Goal: Task Accomplishment & Management: Manage account settings

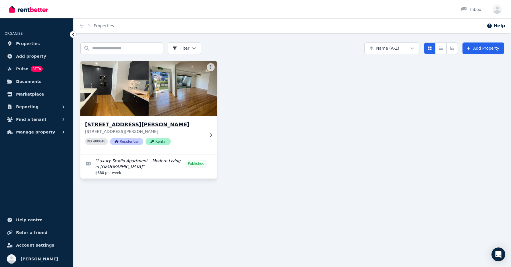
click at [123, 127] on h3 "[STREET_ADDRESS][PERSON_NAME]" at bounding box center [144, 125] width 119 height 8
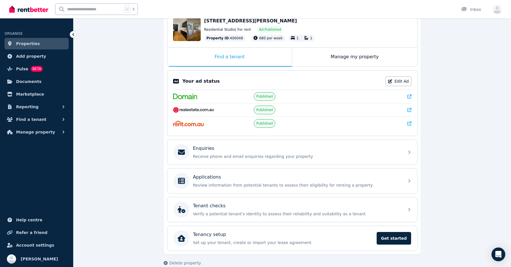
scroll to position [74, 0]
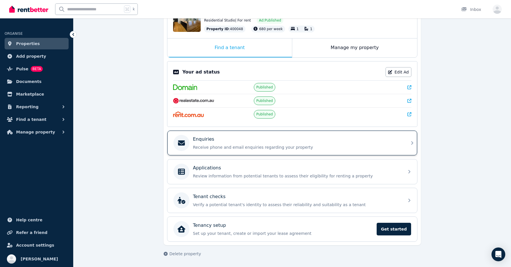
click at [215, 142] on div "Enquiries" at bounding box center [297, 139] width 208 height 7
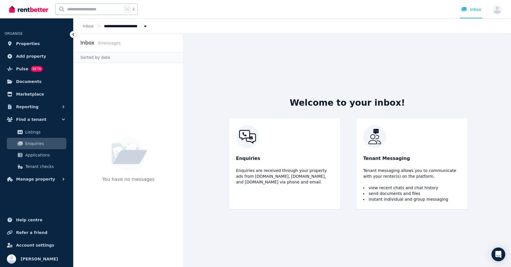
click at [261, 49] on div "Welcome to your inbox! Enquiries Enquiries are received through your property a…" at bounding box center [347, 151] width 257 height 234
click at [26, 134] on span "Listings" at bounding box center [44, 132] width 39 height 7
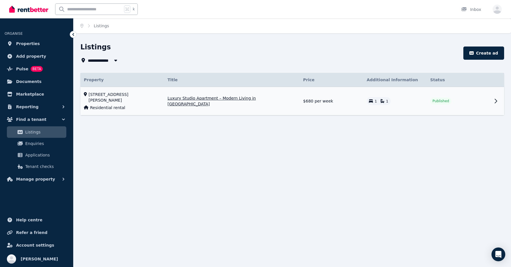
click at [194, 100] on span "Luxury Studio Apartment – Modern Living in Lilyfield" at bounding box center [232, 100] width 129 height 11
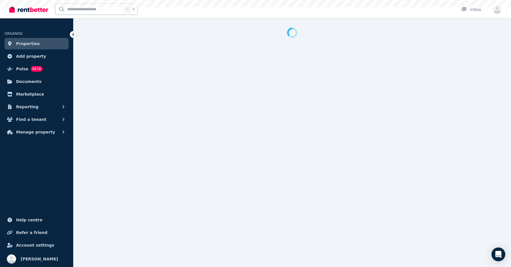
select select "***"
select select "**********"
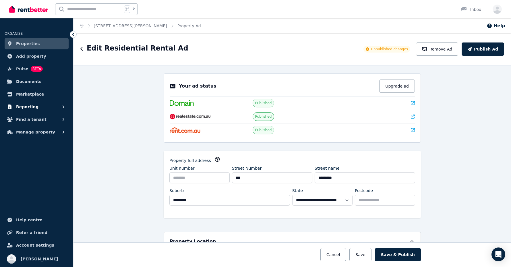
click at [25, 106] on span "Reporting" at bounding box center [27, 106] width 22 height 7
click at [20, 83] on span "Documents" at bounding box center [29, 81] width 26 height 7
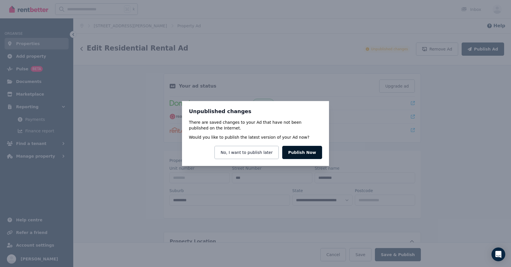
click at [298, 159] on button "Publish Now" at bounding box center [302, 152] width 40 height 13
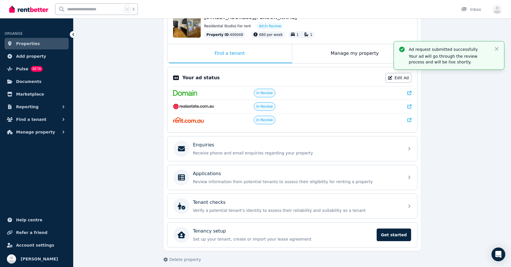
scroll to position [71, 0]
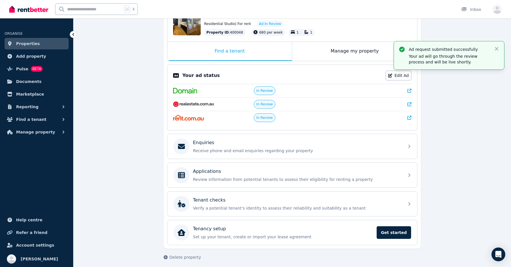
click at [266, 91] on span "In Review" at bounding box center [264, 90] width 17 height 5
click at [354, 91] on div at bounding box center [372, 91] width 77 height 6
click at [356, 92] on div at bounding box center [372, 91] width 77 height 6
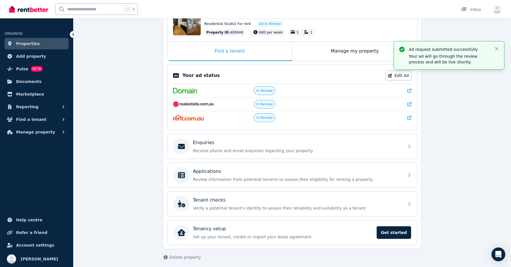
click at [407, 103] on div at bounding box center [372, 104] width 77 height 6
click at [409, 103] on icon at bounding box center [410, 104] width 4 height 4
click at [410, 92] on icon at bounding box center [410, 91] width 4 height 4
